Goal: Task Accomplishment & Management: Use online tool/utility

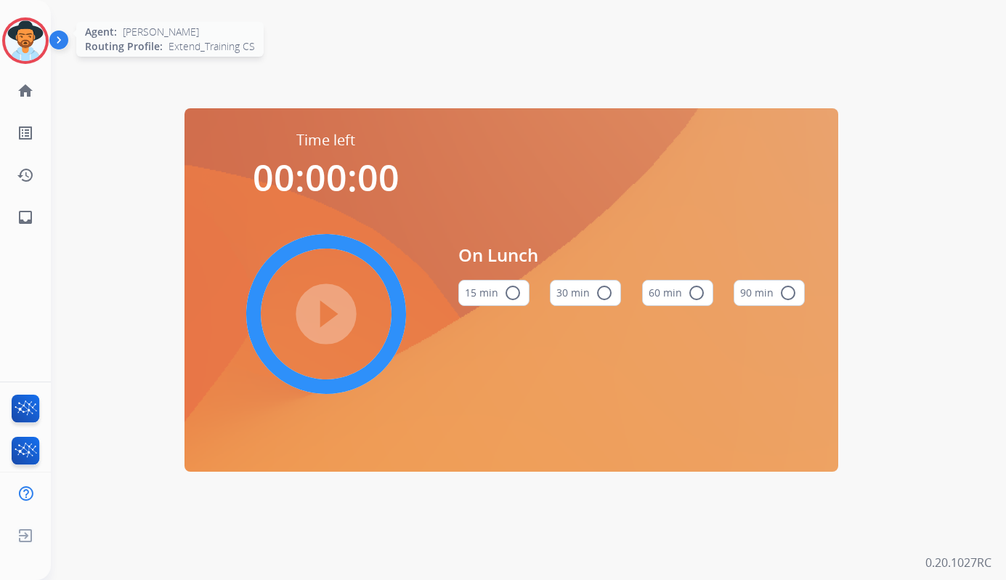
click at [35, 42] on img at bounding box center [25, 40] width 41 height 41
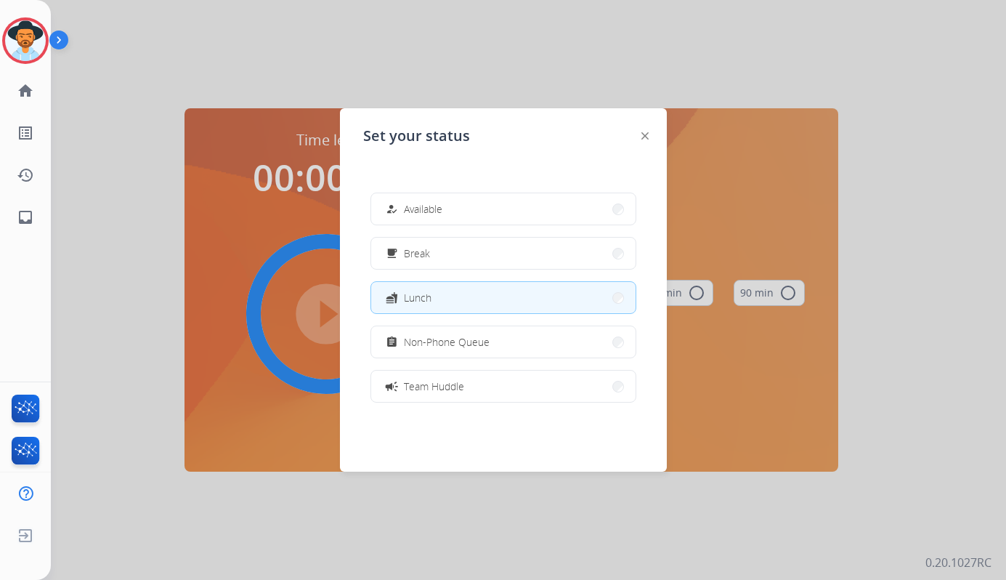
click at [630, 314] on div "how_to_reg Available free_breakfast Break fastfood Lunch assignment Non-Phone Q…" at bounding box center [503, 297] width 280 height 232
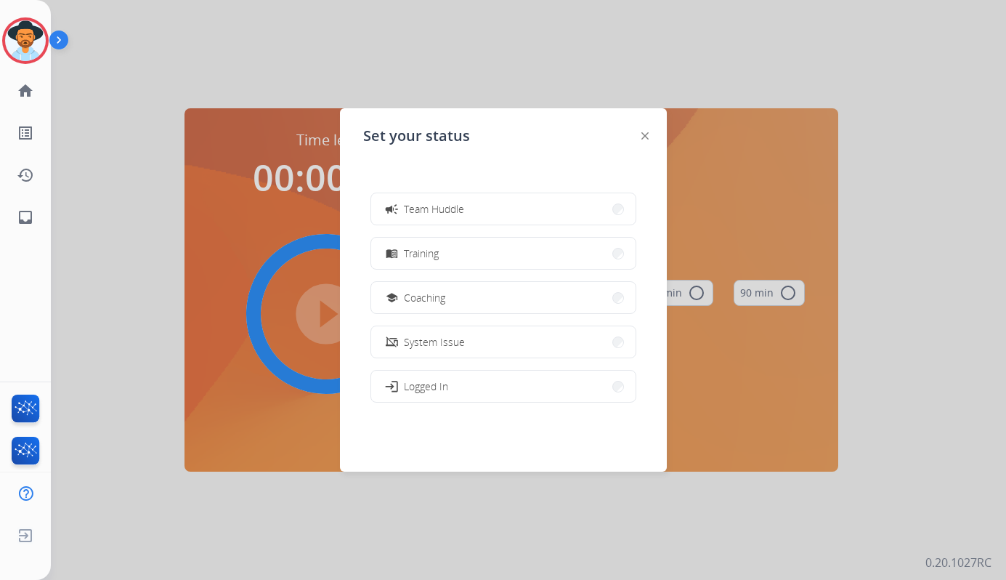
scroll to position [203, 0]
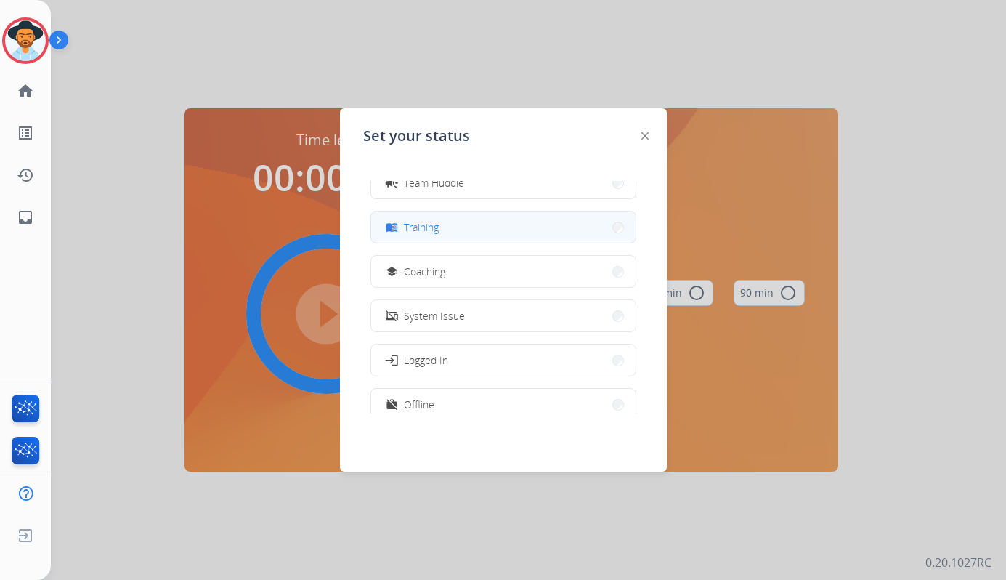
click at [544, 236] on button "menu_book Training" at bounding box center [503, 226] width 264 height 31
